Goal: Navigation & Orientation: Understand site structure

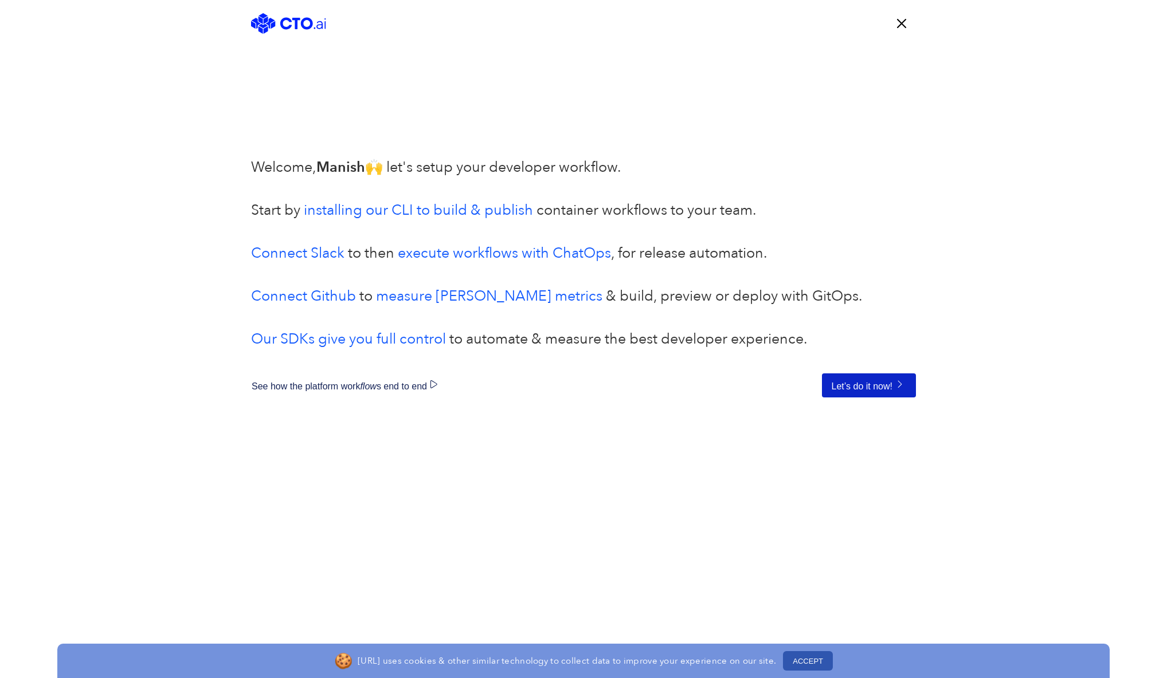
click at [877, 379] on button "Let’s do it now!" at bounding box center [869, 386] width 94 height 24
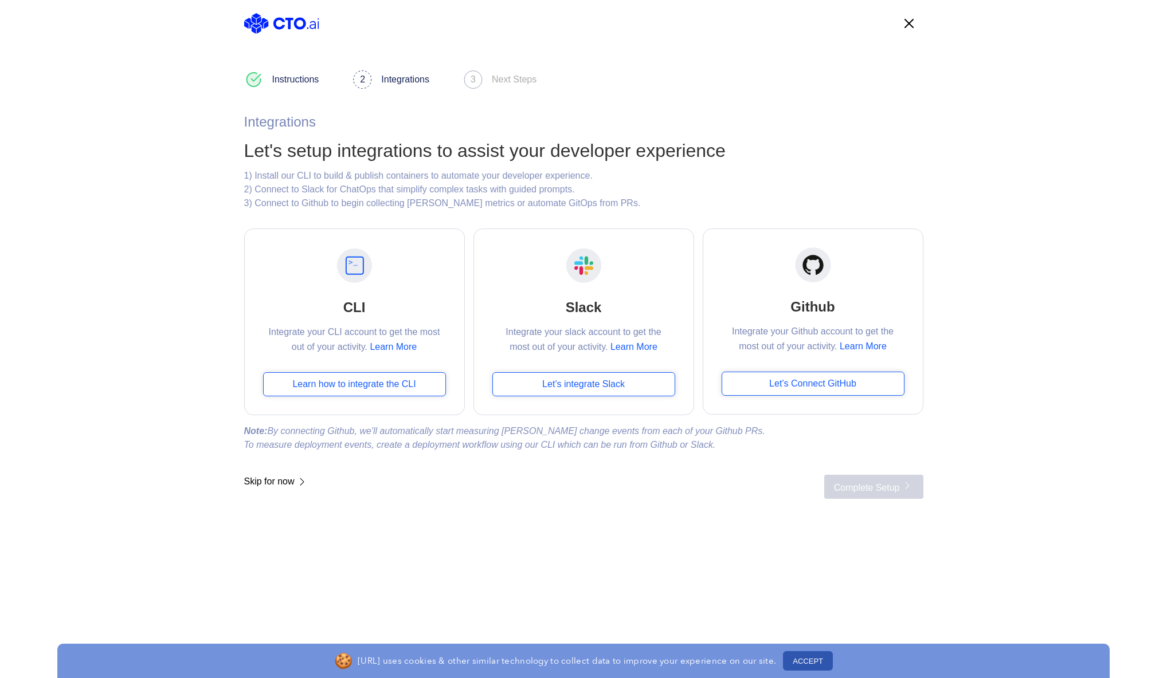
click at [264, 485] on span "Skip for now" at bounding box center [276, 487] width 64 height 24
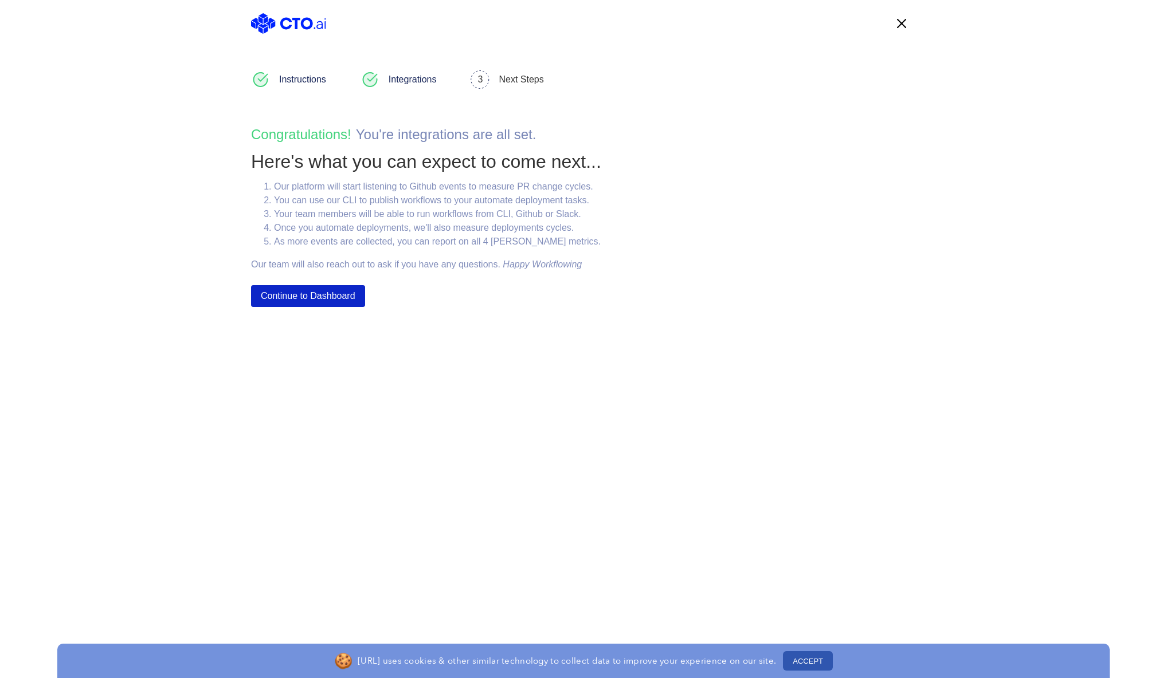
click at [331, 296] on button "Continue to Dashboard" at bounding box center [308, 296] width 114 height 22
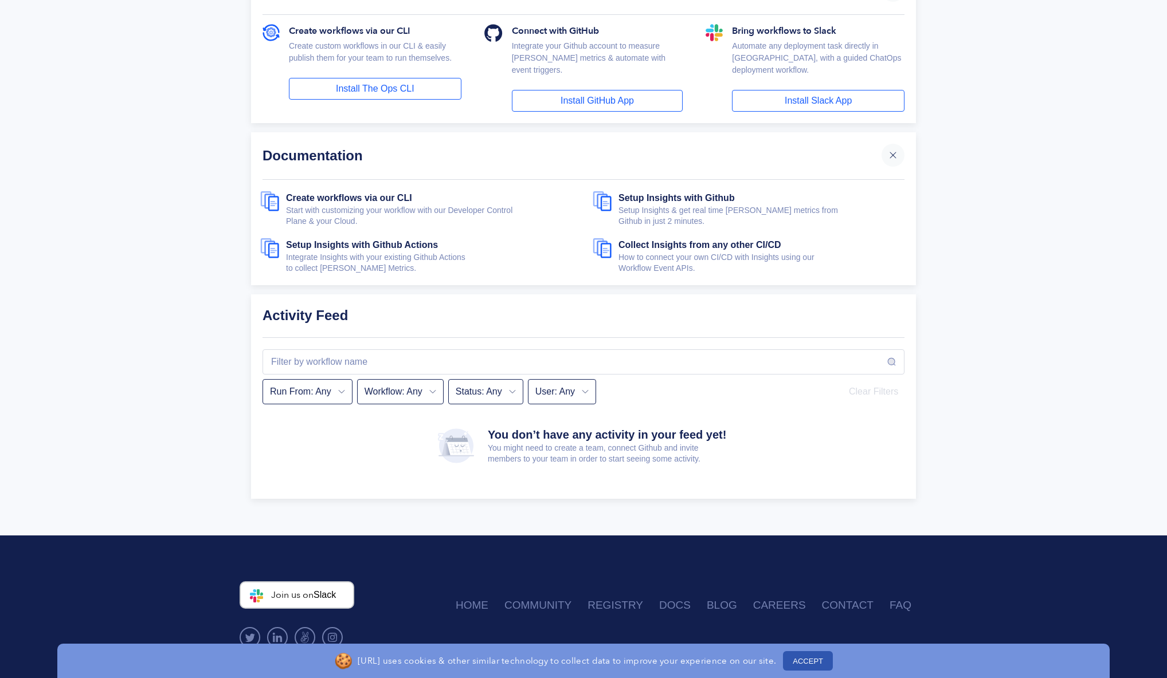
scroll to position [222, 0]
click at [388, 193] on link "Create workflows via our CLI" at bounding box center [349, 200] width 126 height 14
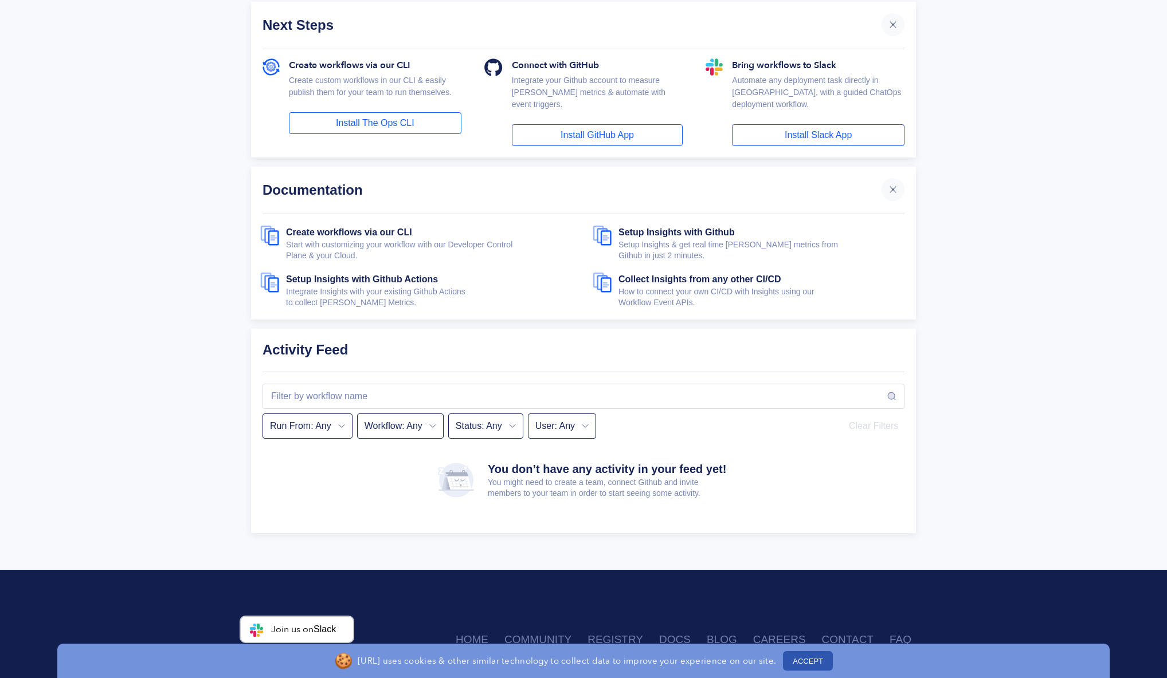
scroll to position [202, 0]
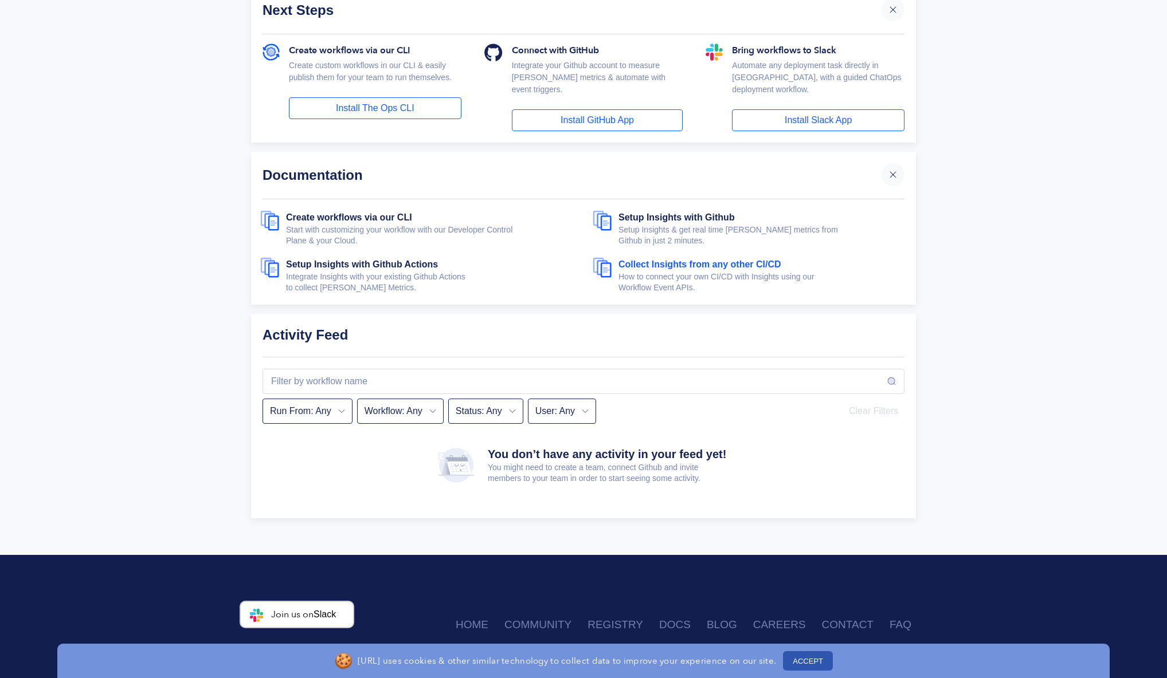
click at [657, 260] on link "Collect Insights from any other CI/CD" at bounding box center [699, 267] width 163 height 14
click at [1024, 380] on div "🎉 Welcome manishjain99 [URL] was built so any team can deliver like a platform …" at bounding box center [583, 191] width 1167 height 654
